Goal: Task Accomplishment & Management: Use online tool/utility

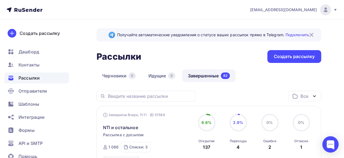
scroll to position [54, 0]
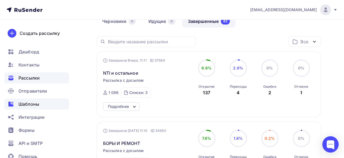
click at [34, 104] on span "Шаблоны" at bounding box center [28, 104] width 21 height 7
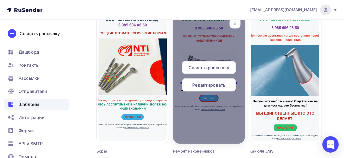
scroll to position [489, 0]
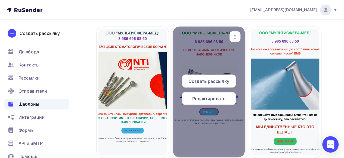
click at [207, 101] on span "Редактировать" at bounding box center [208, 98] width 33 height 7
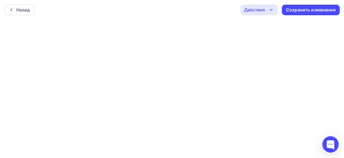
click at [269, 12] on icon "button" at bounding box center [271, 10] width 7 height 7
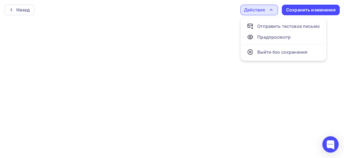
click at [269, 12] on icon "button" at bounding box center [271, 10] width 7 height 7
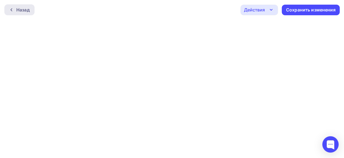
click at [19, 7] on div "Назад" at bounding box center [22, 10] width 13 height 7
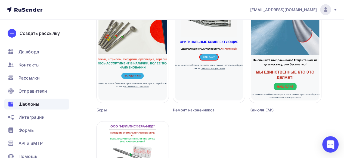
scroll to position [489, 0]
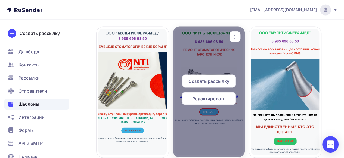
click at [222, 82] on span "Создать рассылку" at bounding box center [208, 80] width 41 height 7
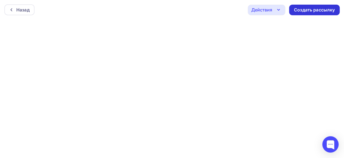
click at [305, 12] on div "Создать рассылку" at bounding box center [314, 10] width 41 height 6
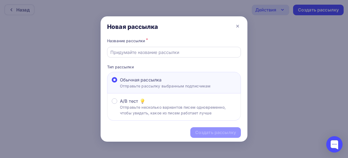
click at [155, 52] on input "text" at bounding box center [174, 52] width 128 height 7
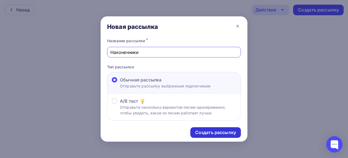
type input "Наконечники"
click at [206, 132] on div "Создать рассылку" at bounding box center [215, 132] width 41 height 6
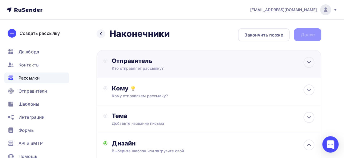
click at [141, 61] on div "Отправитель" at bounding box center [171, 61] width 118 height 8
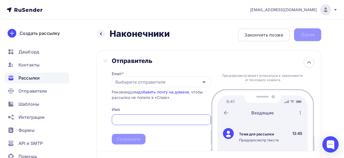
click at [175, 80] on div "Выберите отправителя" at bounding box center [161, 81] width 99 height 11
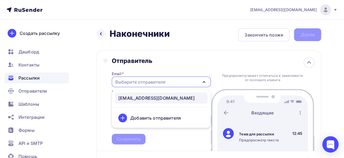
click at [164, 98] on div "[EMAIL_ADDRESS][DOMAIN_NAME]" at bounding box center [156, 98] width 76 height 7
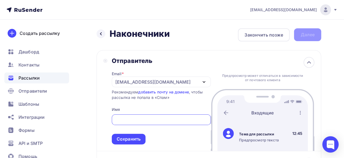
click at [160, 119] on input "text" at bounding box center [161, 119] width 93 height 7
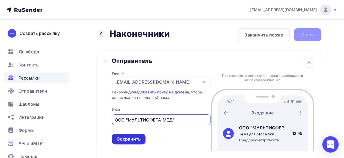
type input "ООО "МУЛЬТИСФЕРА-МЕД""
click at [136, 142] on div "Сохранить" at bounding box center [129, 139] width 24 height 6
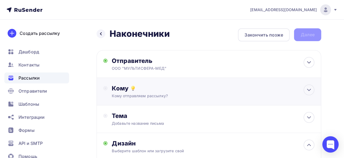
click at [233, 92] on div "Кому Кому отправляем рассылку? Списки получателей Выберите список Все списки id…" at bounding box center [213, 91] width 203 height 14
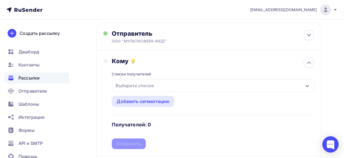
click at [242, 85] on div "Выберите список" at bounding box center [213, 85] width 202 height 13
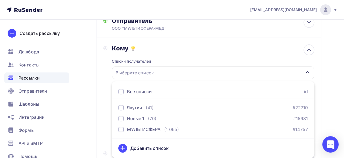
click at [121, 91] on div at bounding box center [120, 91] width 5 height 5
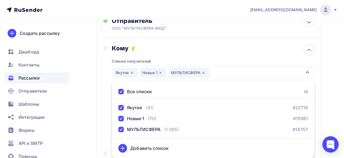
click at [106, 93] on div "Кому Списки получателей [GEOGRAPHIC_DATA] Новые 1 МУЛЬТИСФЕРА Все списки id [GE…" at bounding box center [208, 90] width 211 height 92
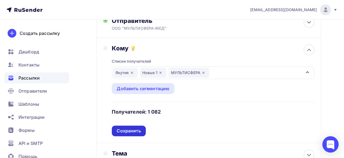
click at [132, 132] on div "Сохранить" at bounding box center [129, 131] width 24 height 6
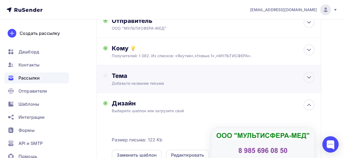
click at [189, 80] on div "Тема Добавьте название письма Тема * Рекомендуем использовать не более 150 симв…" at bounding box center [165, 79] width 107 height 14
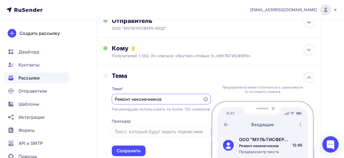
scroll to position [94, 0]
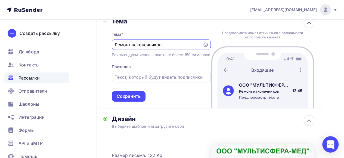
type input "Ремонт наконечников"
click at [141, 80] on input "text" at bounding box center [161, 77] width 93 height 7
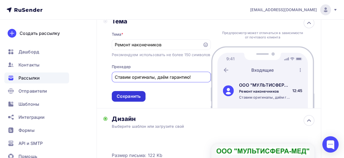
type input "Ставим оригиналы, даём гарантию!"
click at [140, 99] on div "Сохранить" at bounding box center [129, 96] width 24 height 6
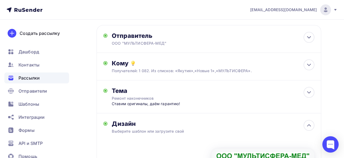
scroll to position [0, 0]
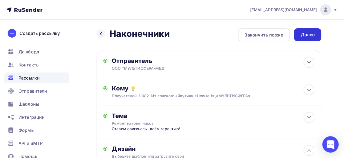
click at [305, 39] on div "Далее" at bounding box center [307, 34] width 27 height 13
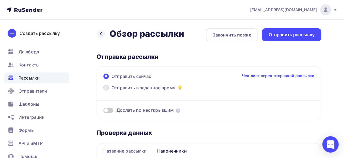
click at [106, 88] on span at bounding box center [105, 87] width 5 height 5
click at [111, 91] on input "Отправить в заданное время" at bounding box center [111, 91] width 0 height 0
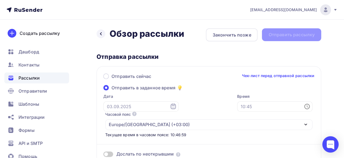
click at [170, 107] on icon at bounding box center [173, 106] width 7 height 7
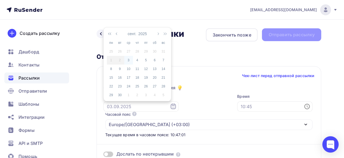
click at [128, 60] on div "3" at bounding box center [128, 60] width 9 height 5
type input "[DATE]"
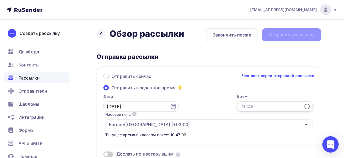
click at [296, 106] on input "text" at bounding box center [274, 106] width 75 height 10
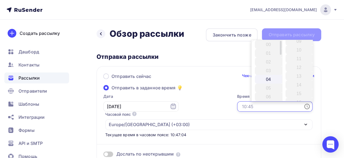
scroll to position [54, 0]
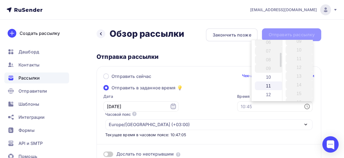
click at [267, 85] on li "11" at bounding box center [269, 85] width 28 height 9
type input "11:00"
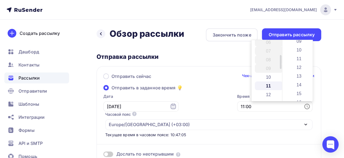
scroll to position [0, 0]
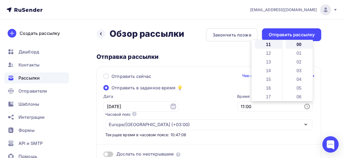
click at [204, 100] on div "Дата [DATE] 11:00 Часовой пояс По умолчанию используется часовой пояс из настро…" at bounding box center [206, 116] width 213 height 44
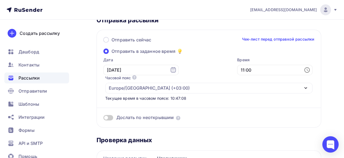
scroll to position [54, 0]
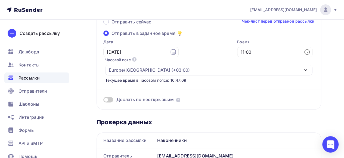
click at [111, 98] on span at bounding box center [108, 99] width 10 height 5
click at [103, 100] on input "checkbox" at bounding box center [103, 100] width 0 height 0
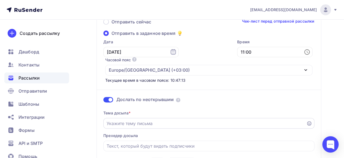
click at [203, 122] on input "Отправить в заданное время" at bounding box center [205, 123] width 197 height 7
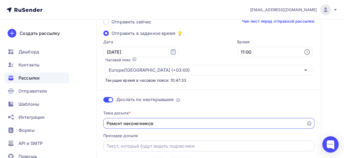
type input "Ремонт наконечников"
click at [159, 144] on input "Отправить в заданное время" at bounding box center [209, 145] width 205 height 7
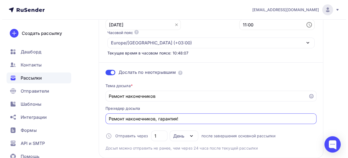
scroll to position [0, 0]
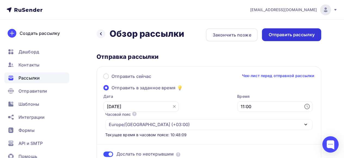
type input "Ремонт наконечников, гарантия!"
click at [292, 38] on div "Отправить рассылку" at bounding box center [291, 34] width 59 height 13
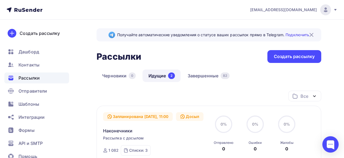
click at [158, 76] on link "Идущие 2" at bounding box center [161, 75] width 38 height 13
click at [203, 74] on link "Завершенные 82" at bounding box center [209, 75] width 54 height 13
